Goal: Task Accomplishment & Management: Manage account settings

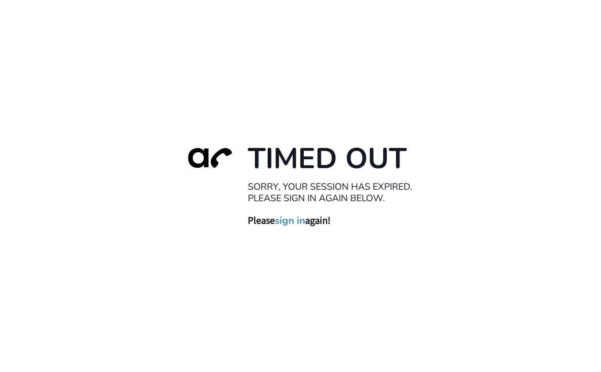
click at [291, 222] on link "sign in" at bounding box center [290, 220] width 30 height 12
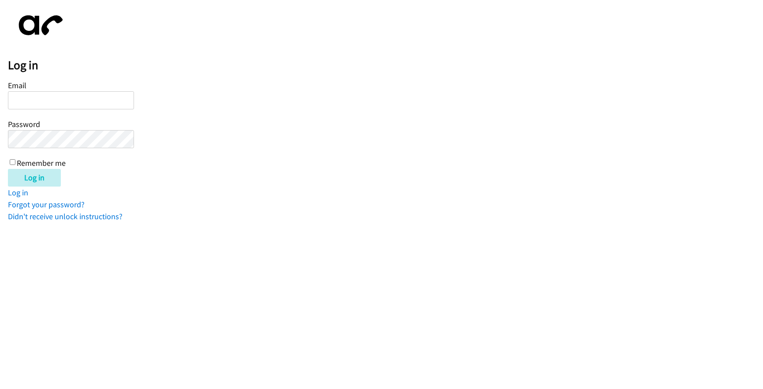
click at [161, 222] on html "Log in Email Password Remember me Log in Log in Forgot your password? Didn't re…" at bounding box center [381, 111] width 763 height 222
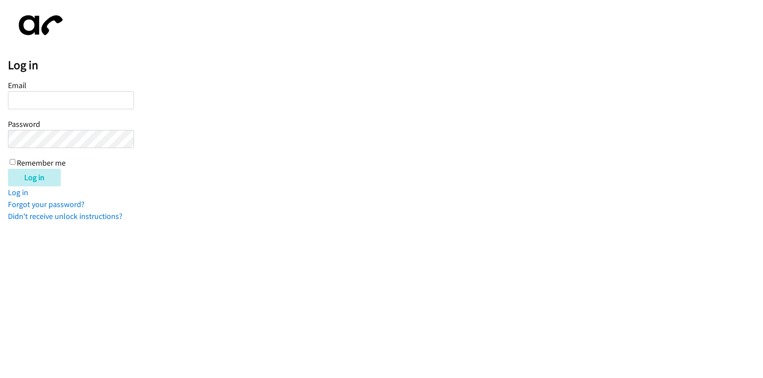
click at [78, 98] on input "Email" at bounding box center [71, 100] width 126 height 18
paste input "[EMAIL_ADDRESS][DOMAIN_NAME]"
type input "[EMAIL_ADDRESS][DOMAIN_NAME]"
click at [8, 169] on input "Log in" at bounding box center [34, 178] width 53 height 18
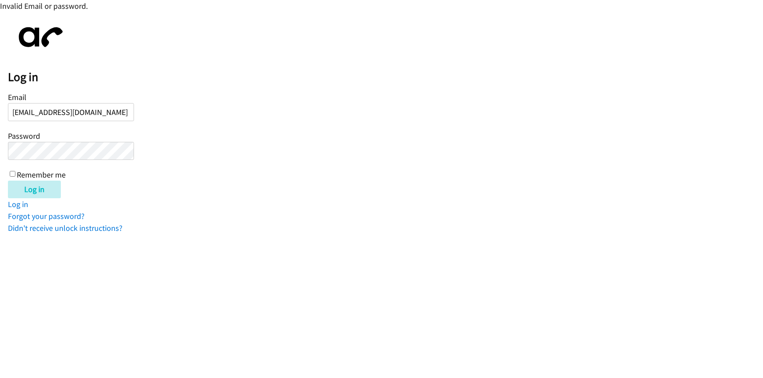
click at [8, 181] on input "Log in" at bounding box center [34, 190] width 53 height 18
